Goal: Information Seeking & Learning: Learn about a topic

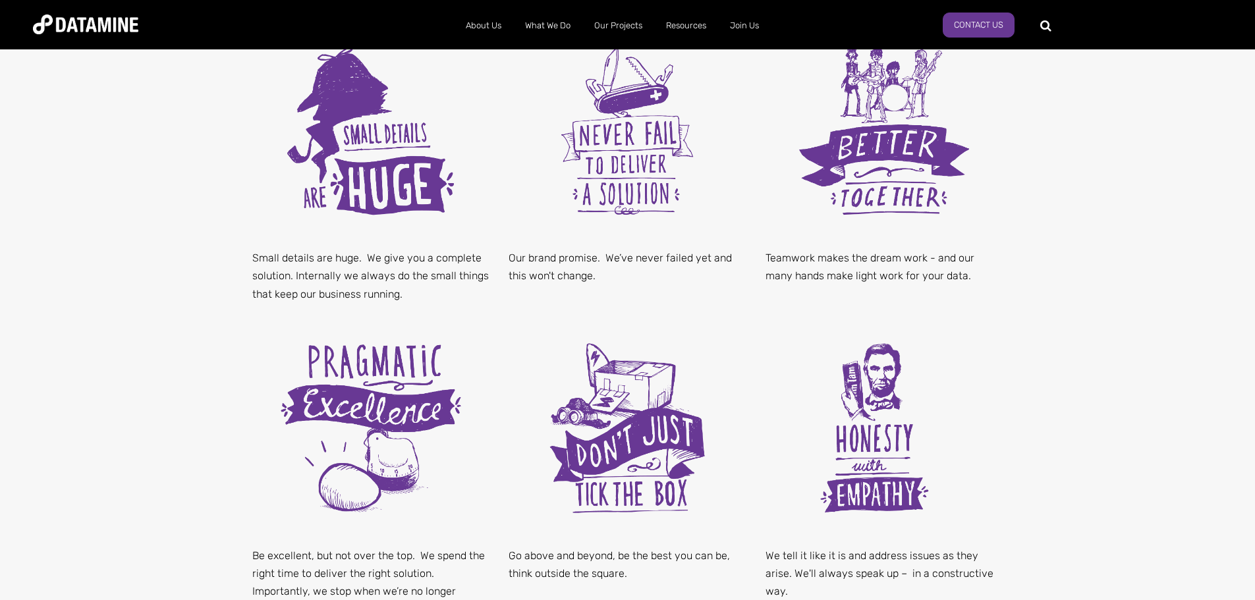
scroll to position [725, 0]
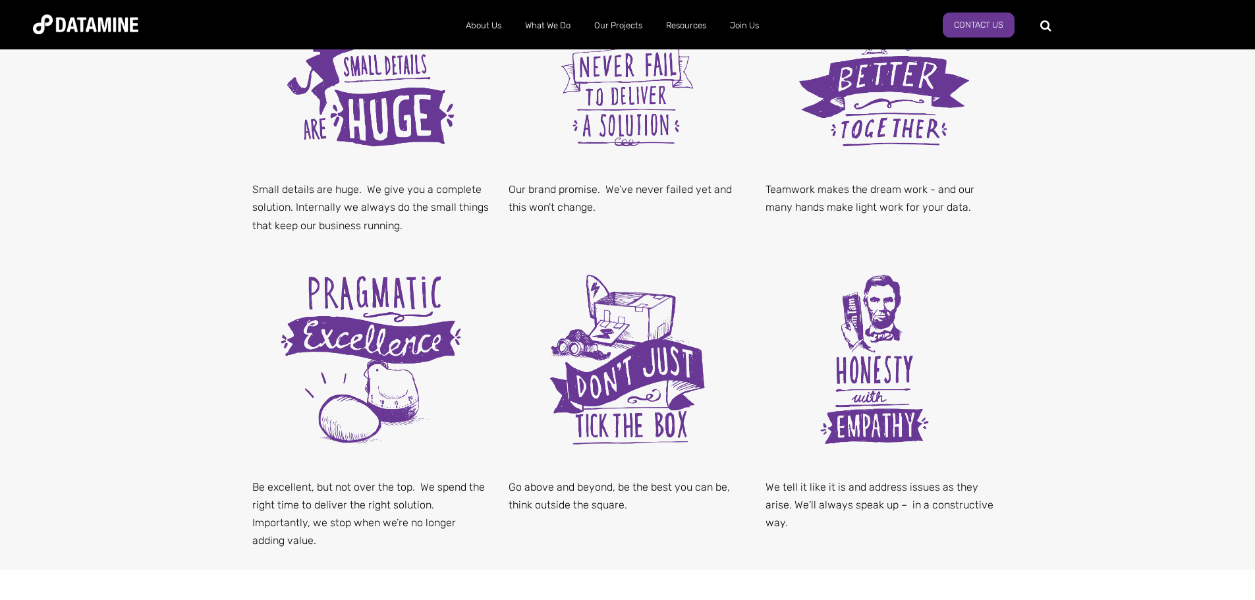
drag, startPoint x: 1117, startPoint y: 265, endPoint x: 1126, endPoint y: 270, distance: 10.3
click at [1123, 265] on div "What We Value Small details are huge. We give you a complete solution. Internal…" at bounding box center [627, 228] width 1255 height 681
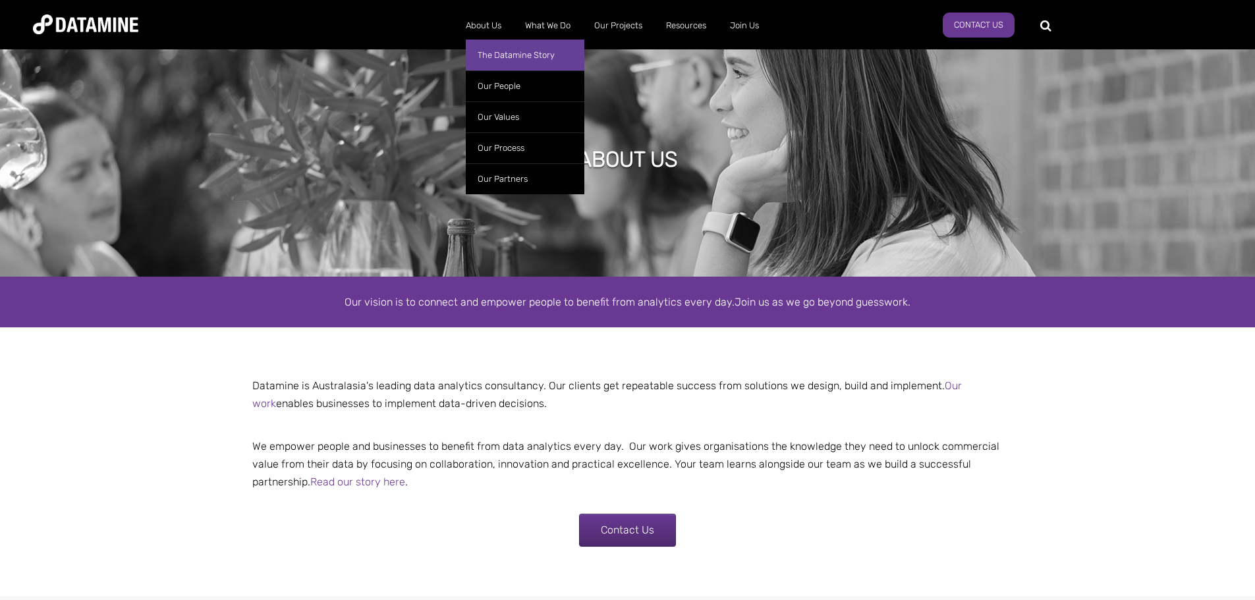
click at [488, 62] on link "The Datamine Story" at bounding box center [525, 55] width 119 height 31
